Goal: Check status

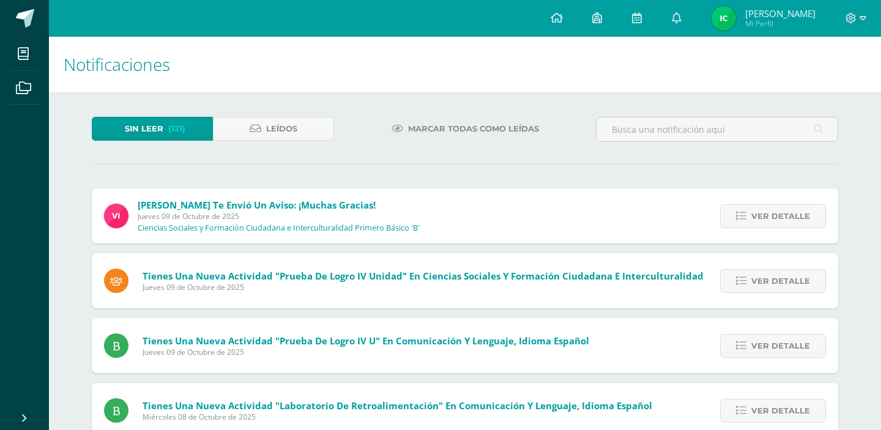
click at [733, 26] on span "[PERSON_NAME] Mi Perfil" at bounding box center [763, 18] width 109 height 24
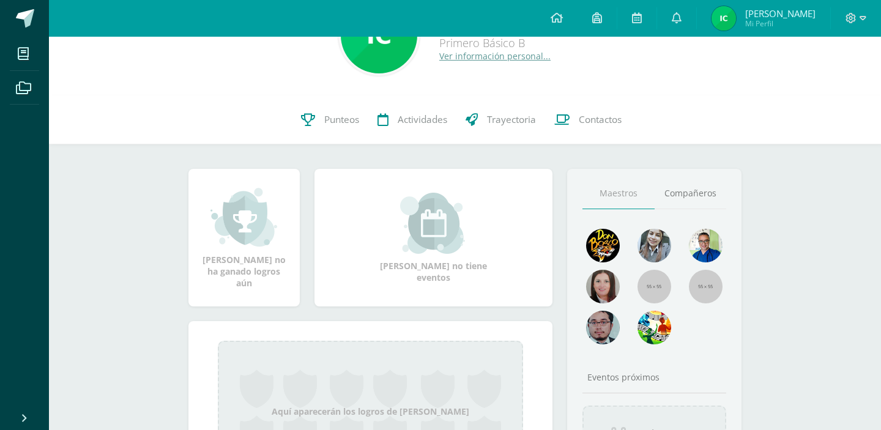
scroll to position [59, 0]
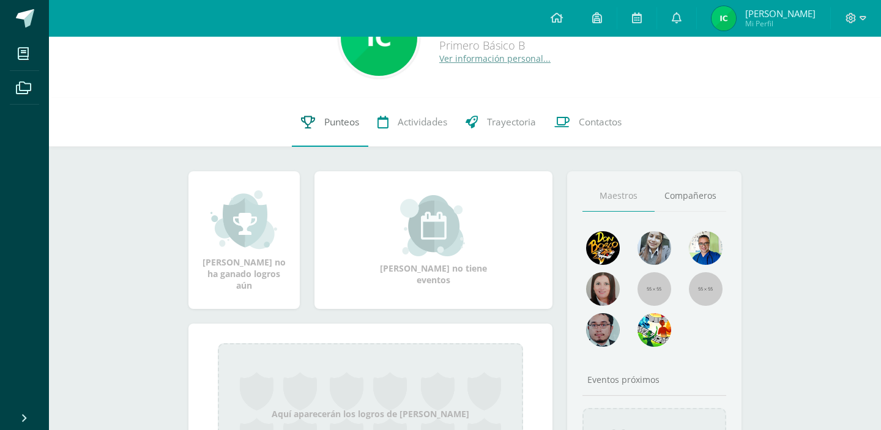
click at [332, 132] on link "Punteos" at bounding box center [330, 122] width 76 height 49
